Goal: Transaction & Acquisition: Obtain resource

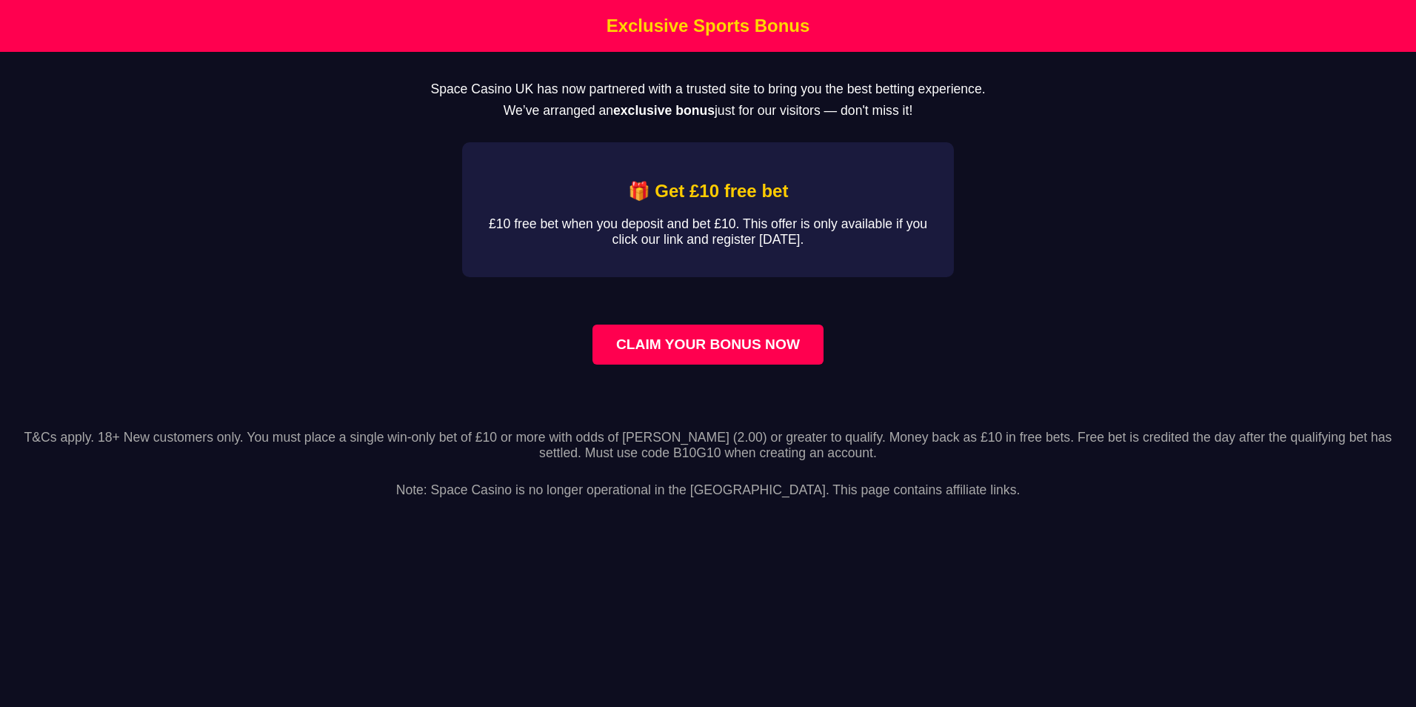
click at [566, 90] on p "Space Casino UK has now partnered with a trusted site to bring you the best bet…" at bounding box center [708, 89] width 1369 height 16
click at [647, 118] on strong "exclusive bonus" at bounding box center [663, 110] width 101 height 15
click at [718, 24] on h1 "Exclusive Sports Bonus" at bounding box center [708, 26] width 1409 height 21
click at [685, 357] on link "CLAIM YOUR BONUS NOW" at bounding box center [708, 344] width 231 height 40
click at [330, 515] on html "Exclusive Sports Bonus Space Casino UK has now partnered with a trusted site to…" at bounding box center [708, 257] width 1416 height 515
